Goal: Find specific page/section: Find specific page/section

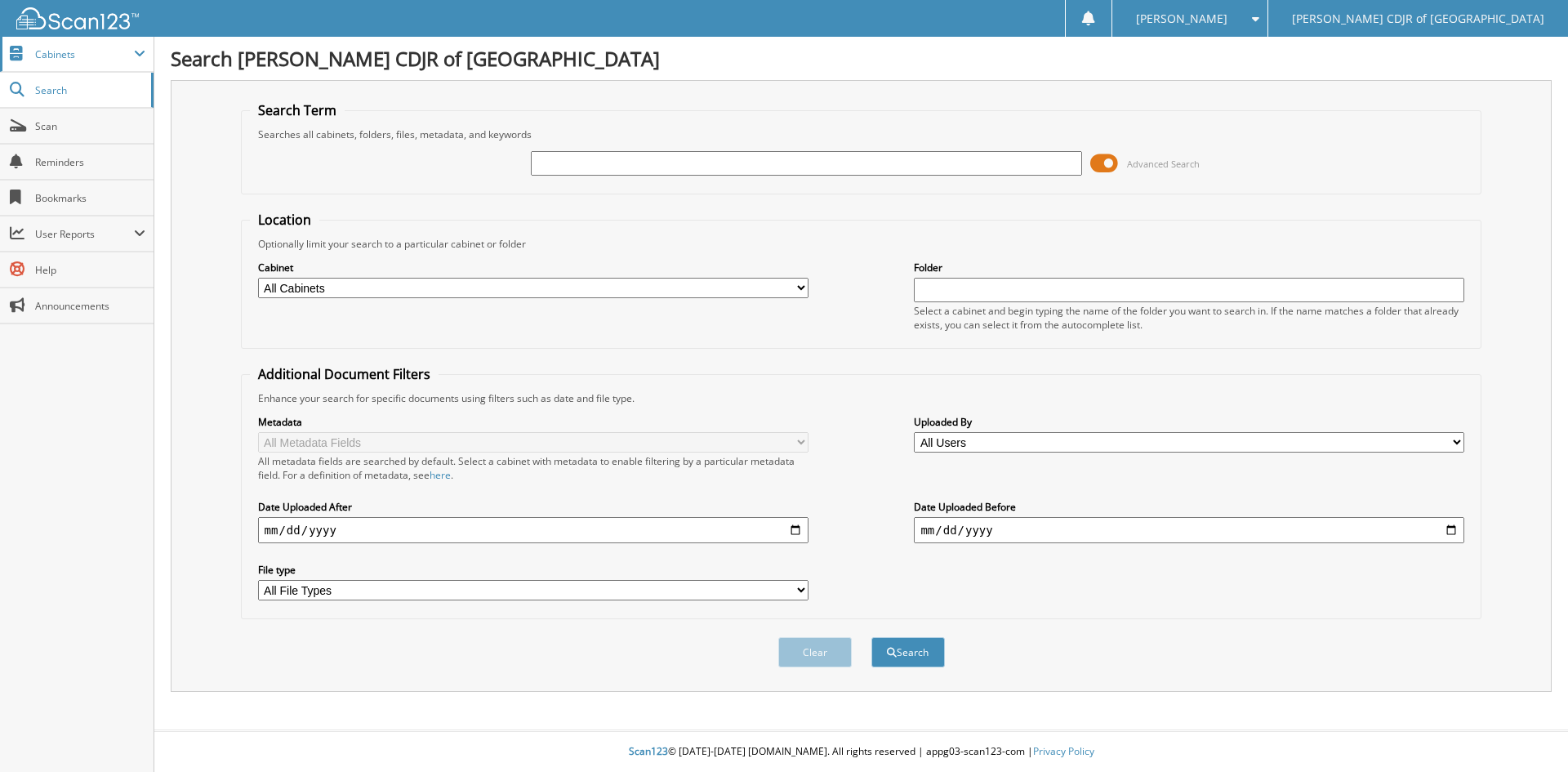
click at [82, 57] on span "Cabinets" at bounding box center [83, 54] width 98 height 14
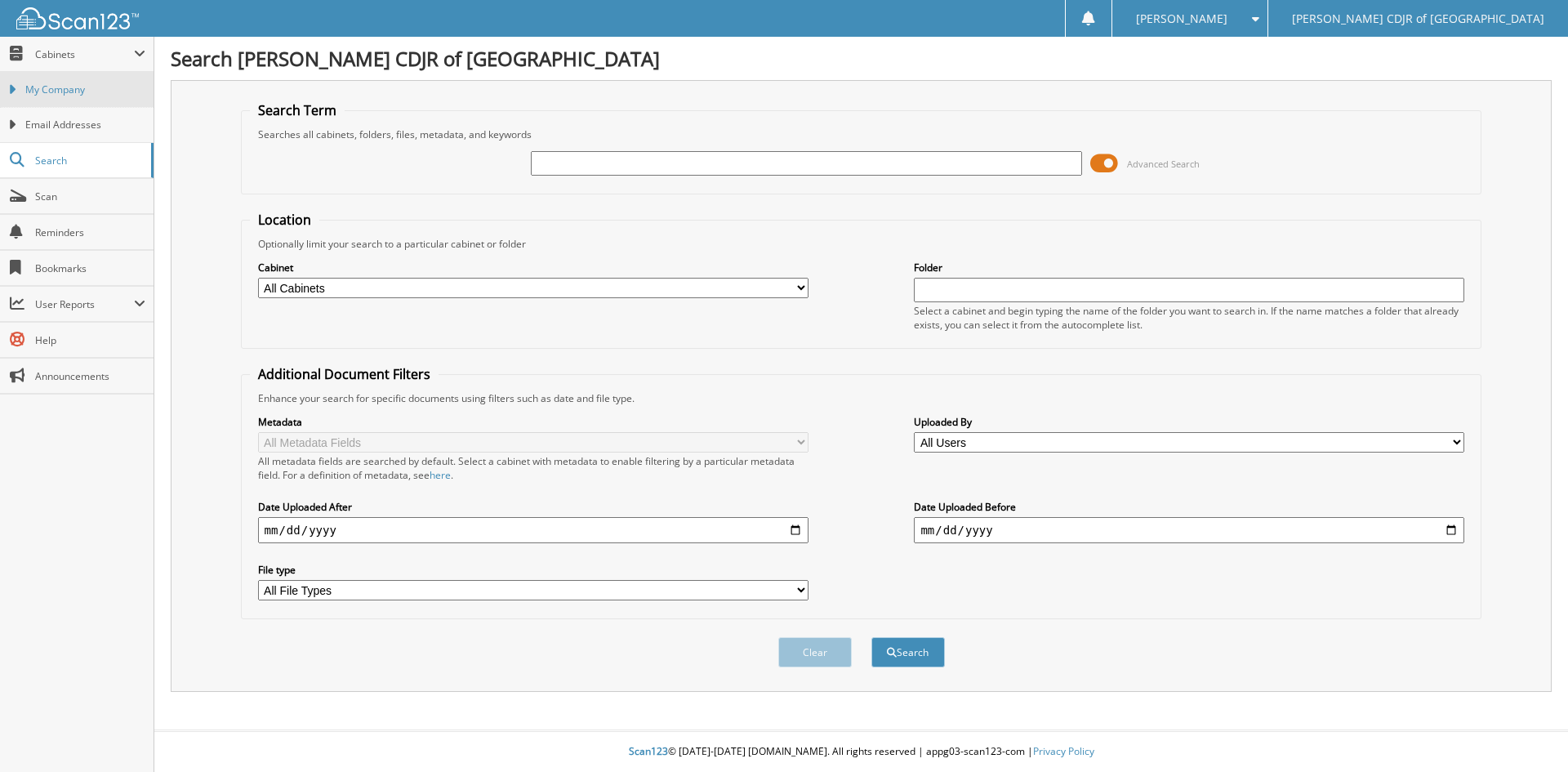
click at [80, 87] on span "My Company" at bounding box center [85, 90] width 120 height 15
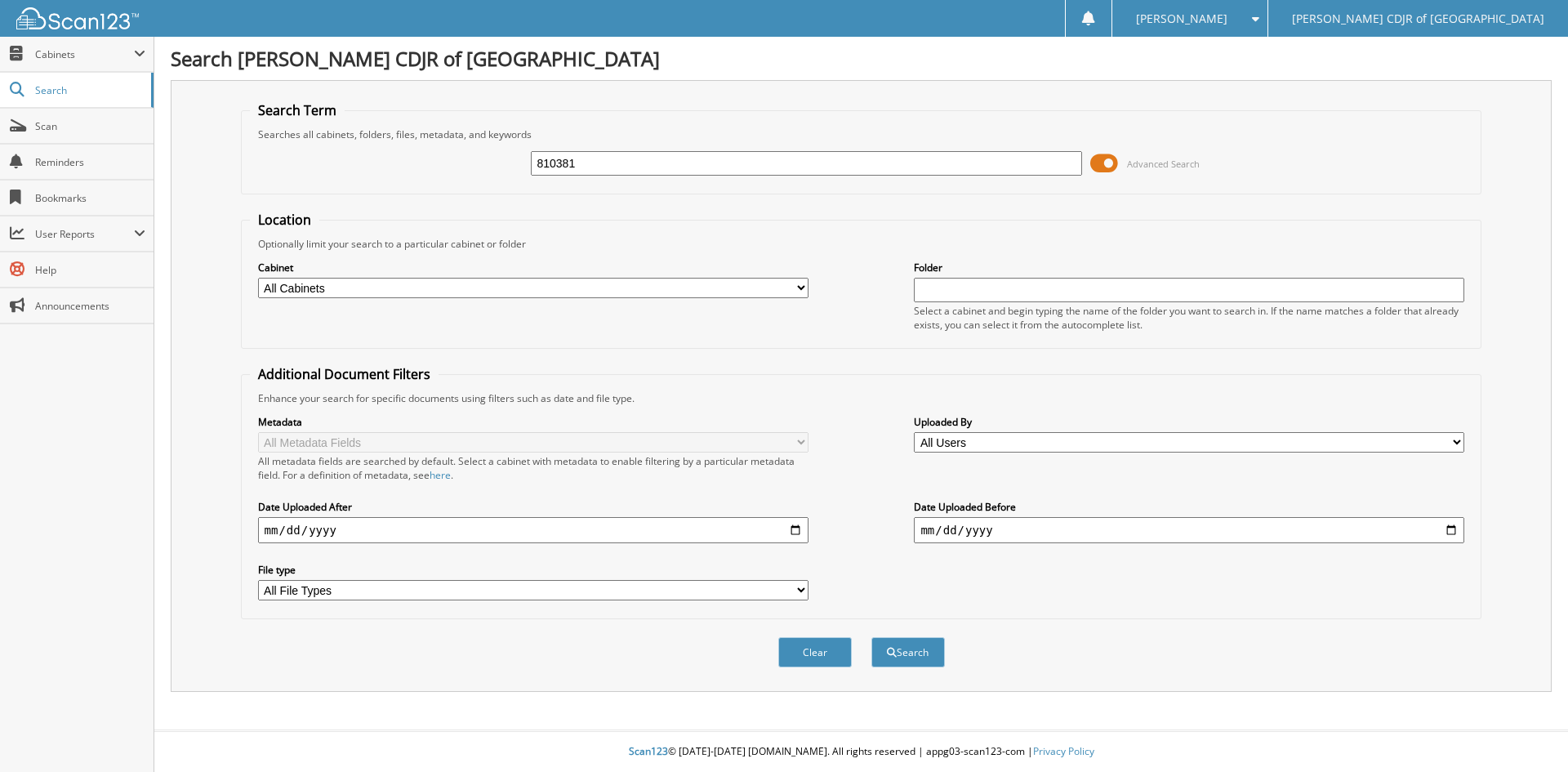
type input "810381"
click at [871, 637] on button "Search" at bounding box center [908, 652] width 73 height 30
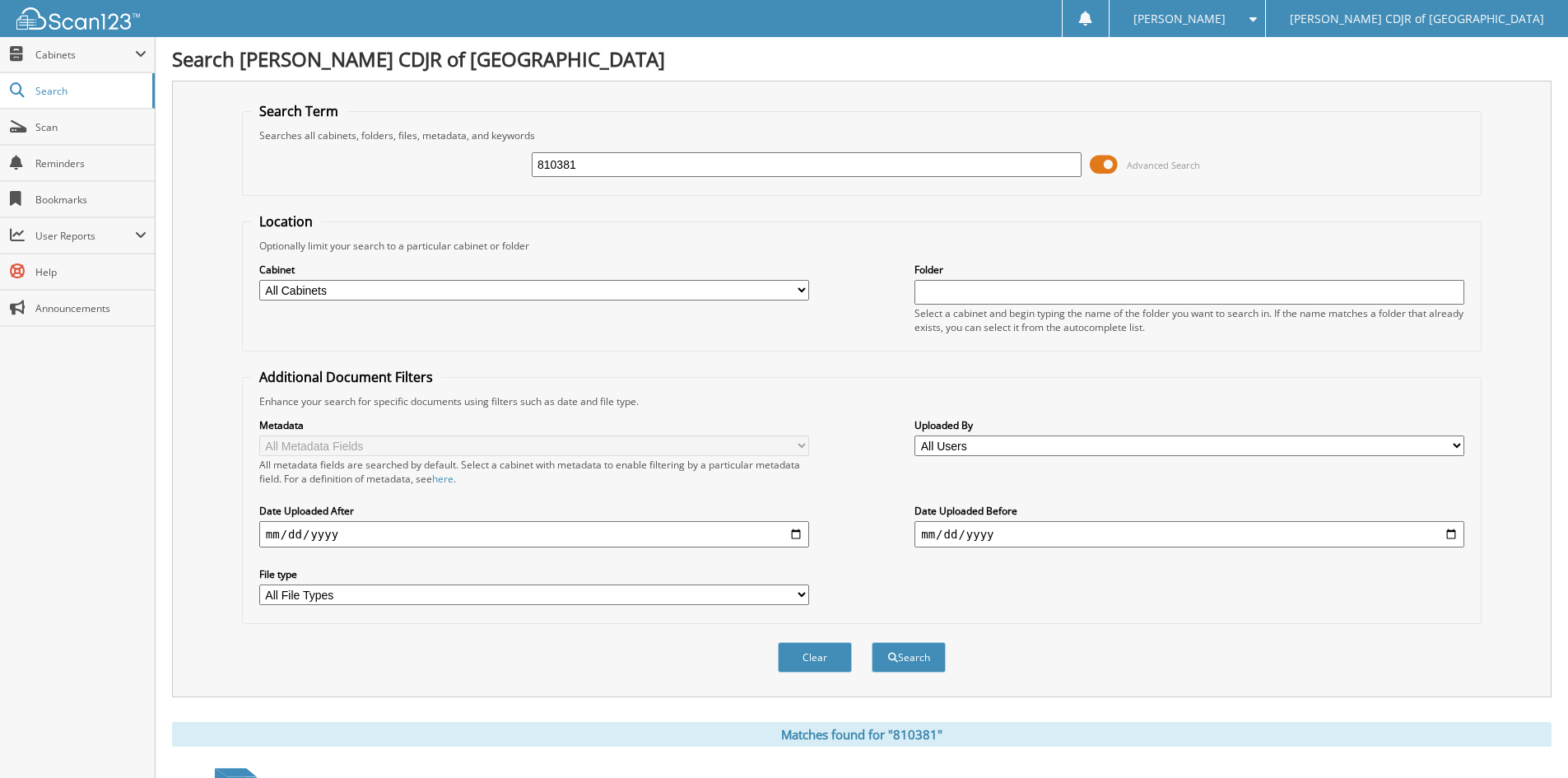
click at [1102, 164] on span at bounding box center [1104, 164] width 28 height 25
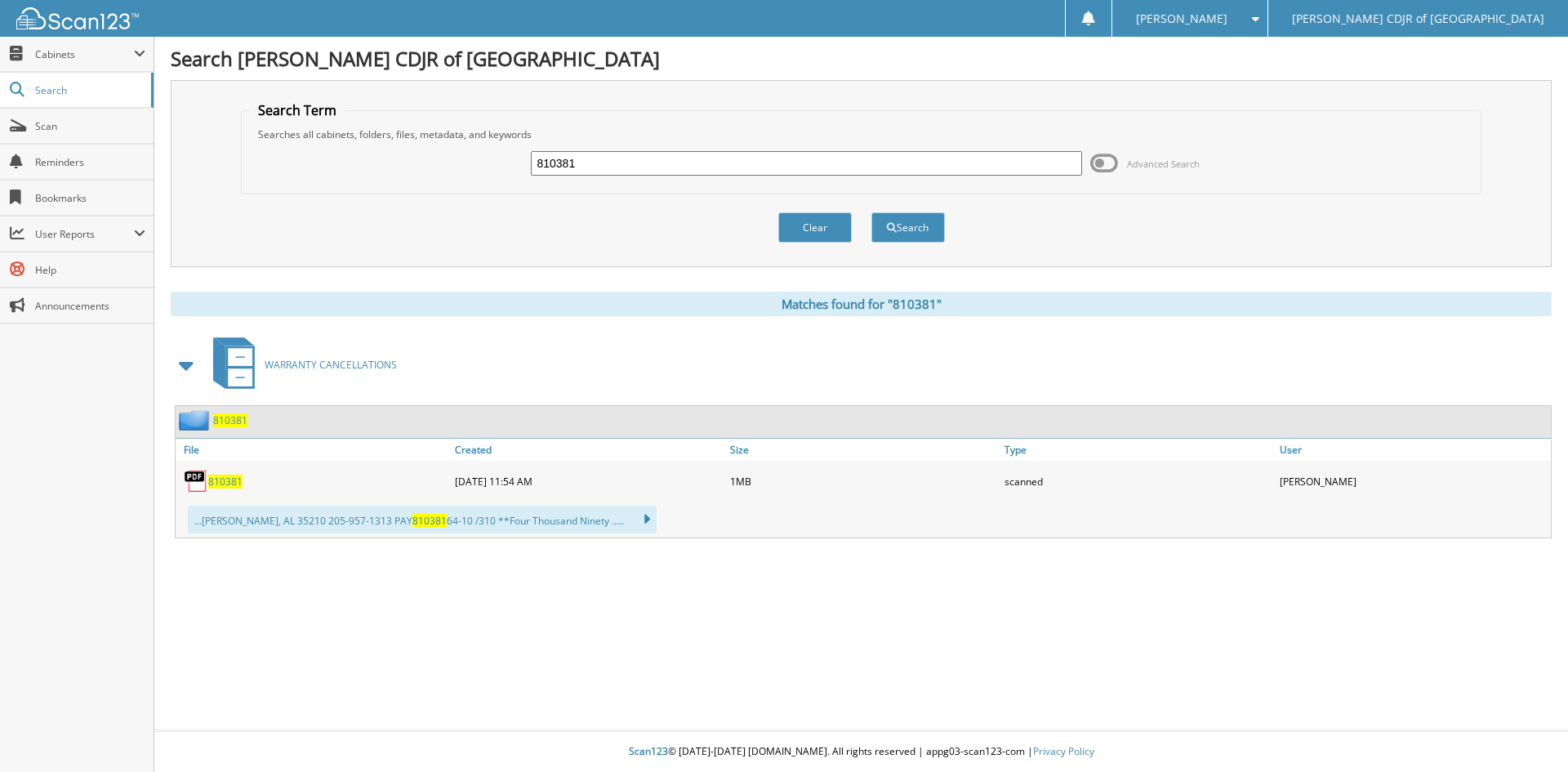
click at [227, 482] on span "810381" at bounding box center [225, 482] width 35 height 14
click at [793, 149] on div "810381 Advanced Search" at bounding box center [862, 163] width 1223 height 44
click at [785, 161] on input "810381" at bounding box center [806, 163] width 551 height 24
type input "803778"
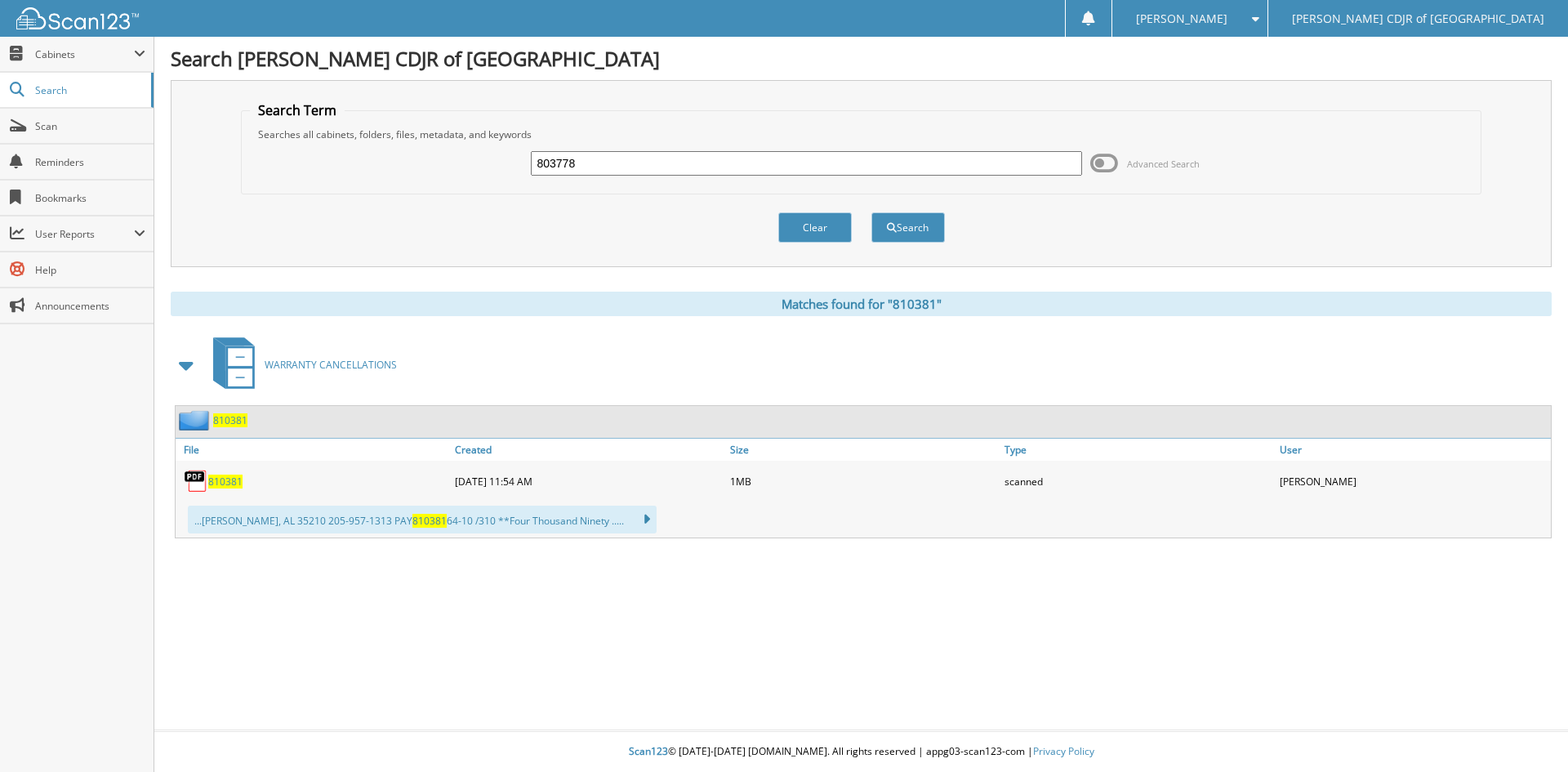
click at [871, 213] on button "Search" at bounding box center [908, 228] width 73 height 30
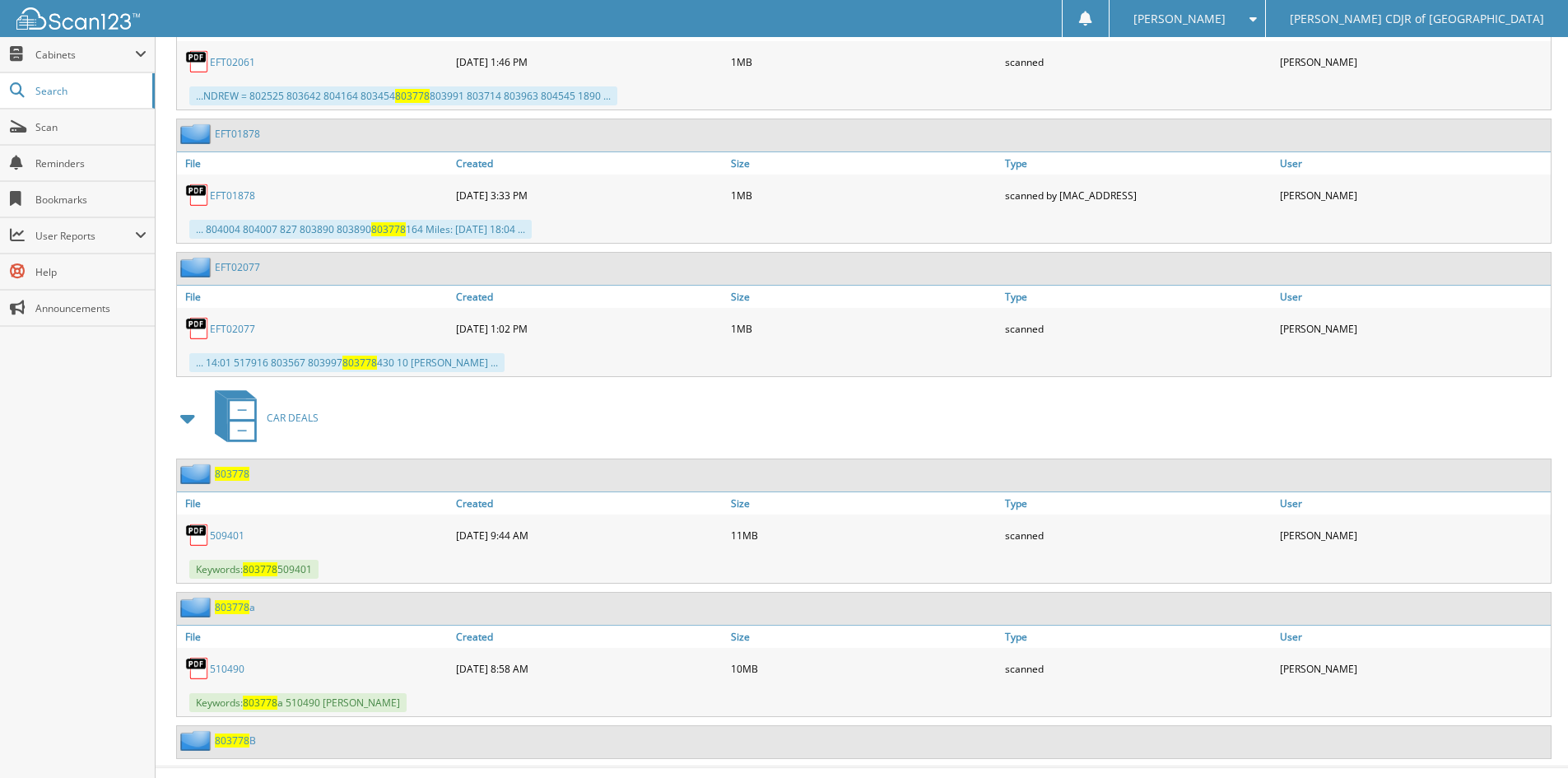
scroll to position [1632, 0]
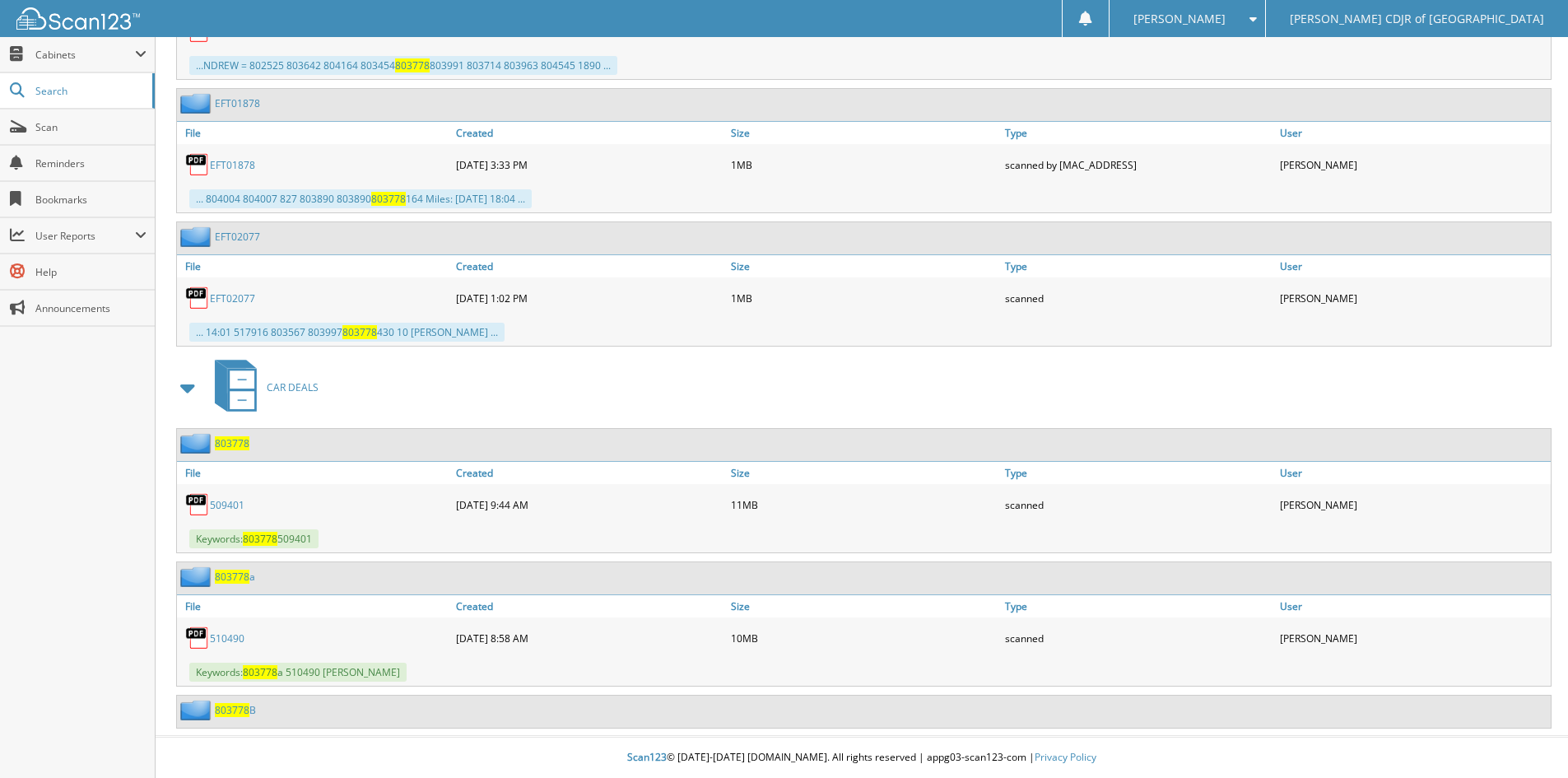
click at [234, 441] on span "803778" at bounding box center [232, 443] width 35 height 14
